Goal: Information Seeking & Learning: Learn about a topic

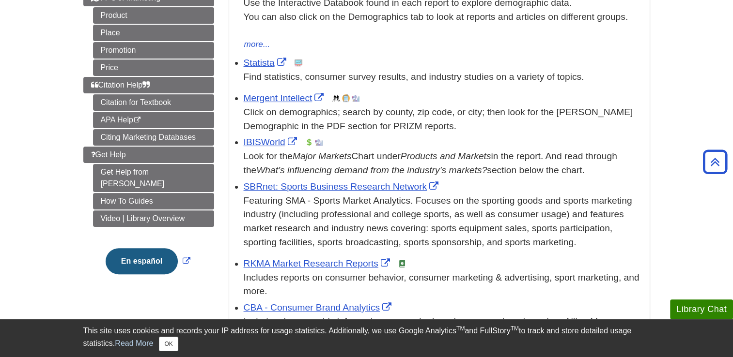
scroll to position [229, 0]
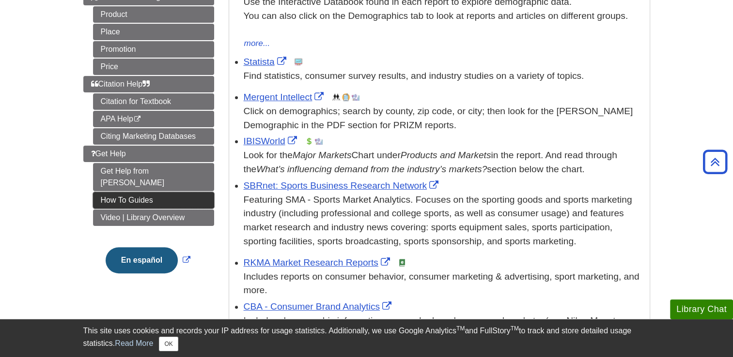
click at [109, 192] on link "How To Guides" at bounding box center [153, 200] width 121 height 16
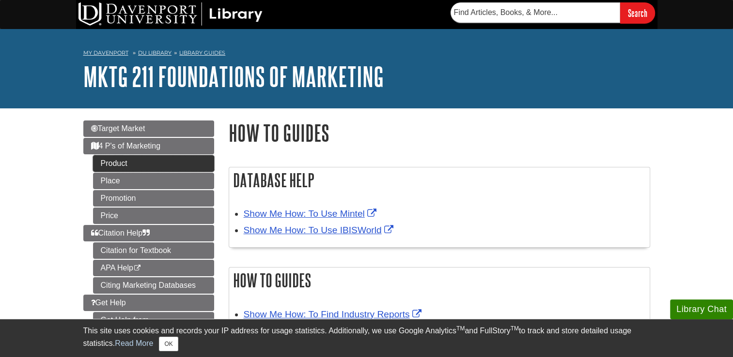
click at [106, 171] on link "Product" at bounding box center [153, 163] width 121 height 16
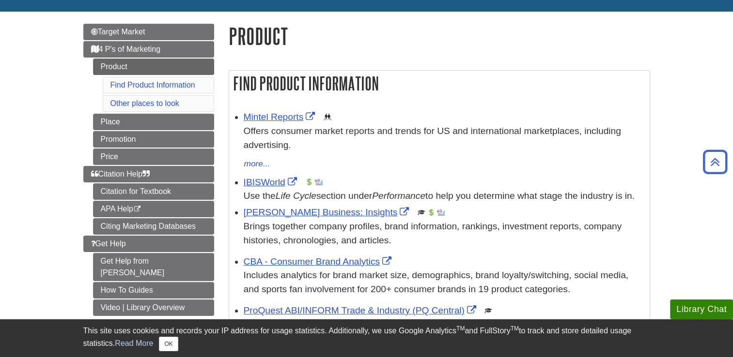
scroll to position [91, 0]
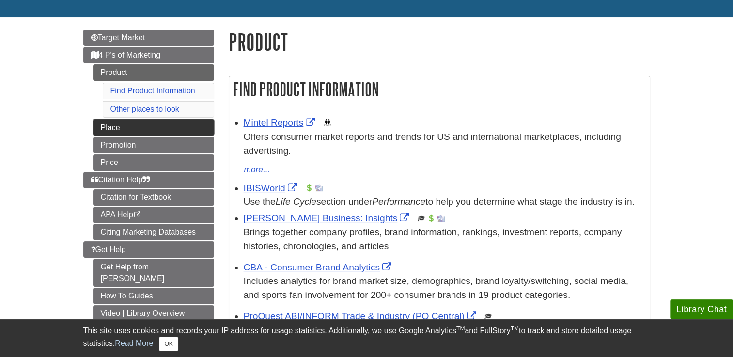
click at [104, 130] on link "Place" at bounding box center [153, 128] width 121 height 16
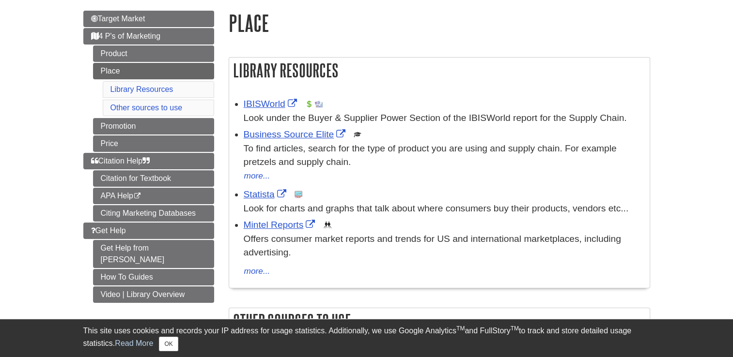
scroll to position [113, 0]
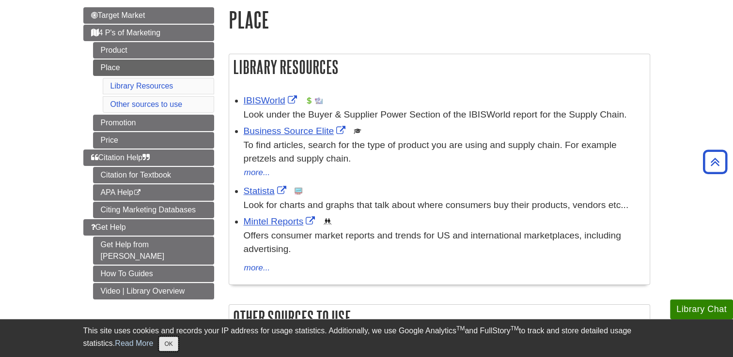
click at [163, 349] on button "OK" at bounding box center [168, 344] width 19 height 15
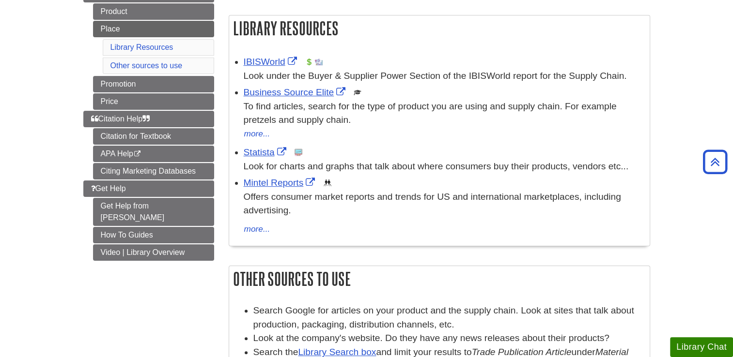
scroll to position [153, 0]
click at [109, 82] on link "Promotion" at bounding box center [153, 84] width 121 height 16
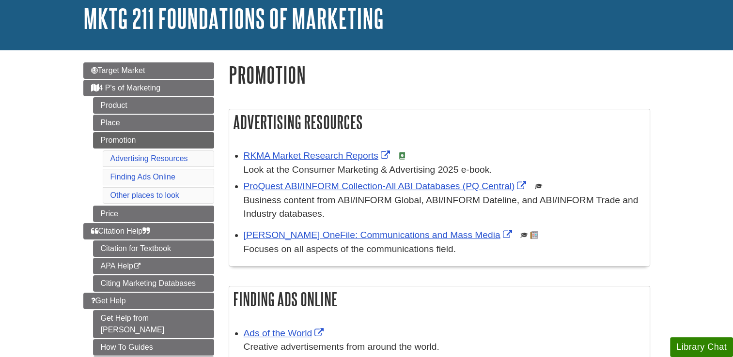
scroll to position [58, 0]
click at [175, 74] on link "Target Market" at bounding box center [148, 70] width 131 height 16
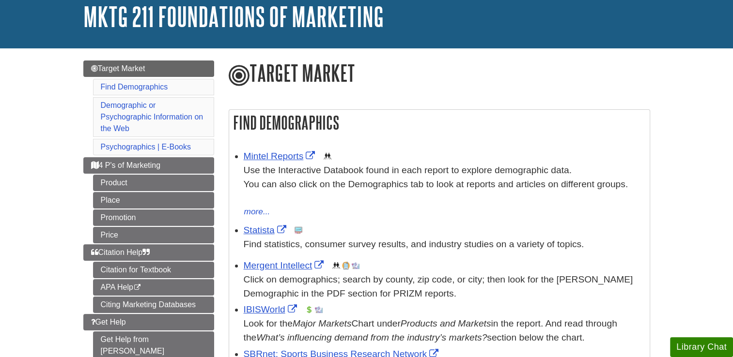
scroll to position [66, 0]
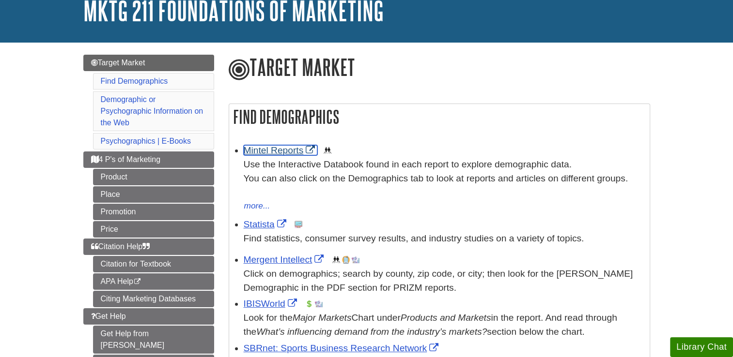
click at [286, 151] on link "Mintel Reports" at bounding box center [281, 150] width 74 height 10
click at [266, 221] on link "Statista" at bounding box center [266, 224] width 45 height 10
